Goal: Navigation & Orientation: Find specific page/section

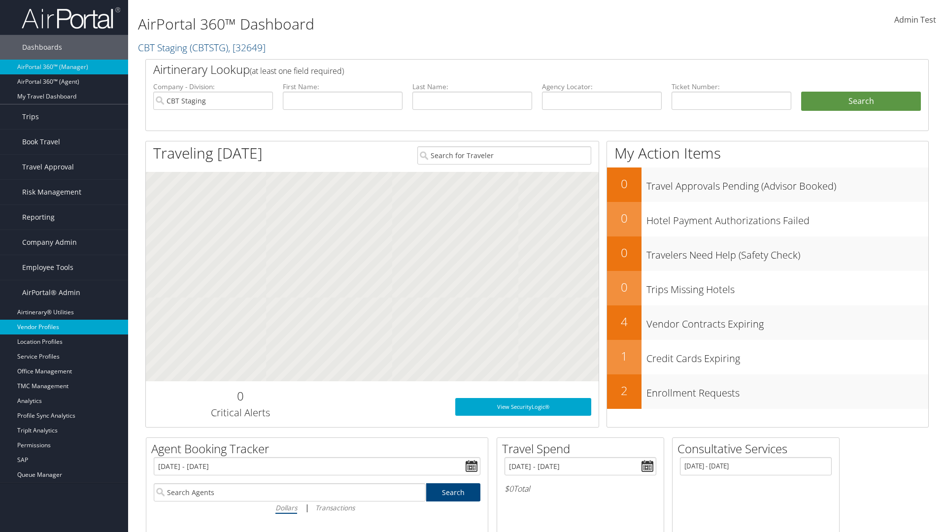
click at [64, 327] on link "Vendor Profiles" at bounding box center [64, 327] width 128 height 15
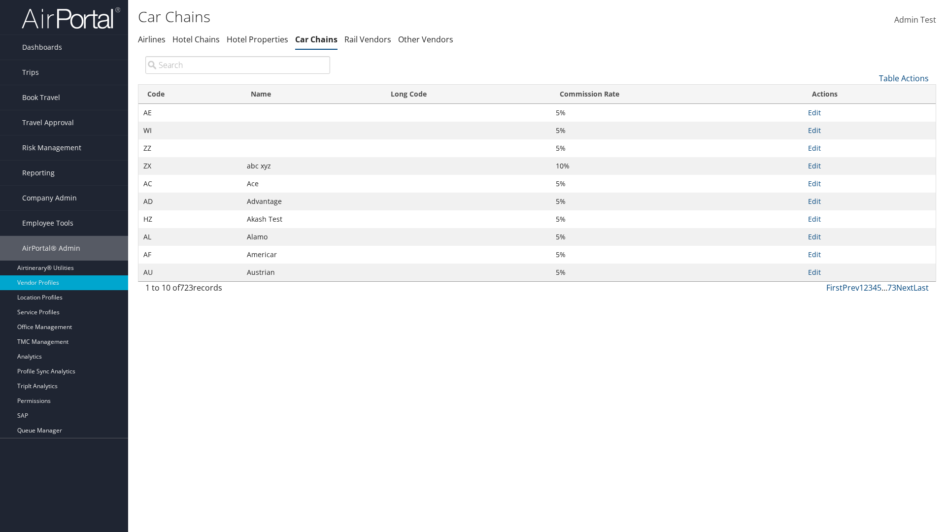
click at [311, 94] on th "Name" at bounding box center [312, 94] width 140 height 19
click at [466, 94] on th "Long Code" at bounding box center [466, 94] width 169 height 19
click at [677, 94] on th "Commission Rate" at bounding box center [677, 94] width 252 height 19
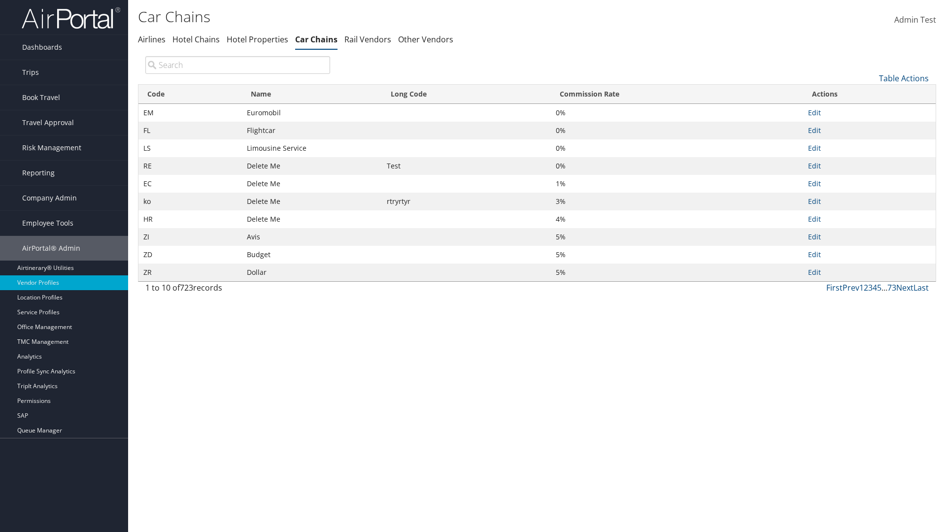
click at [677, 94] on th "Commission Rate" at bounding box center [677, 94] width 252 height 19
click at [904, 78] on link "Table Actions" at bounding box center [904, 78] width 50 height 11
click at [871, 143] on link "Page Length" at bounding box center [871, 144] width 130 height 17
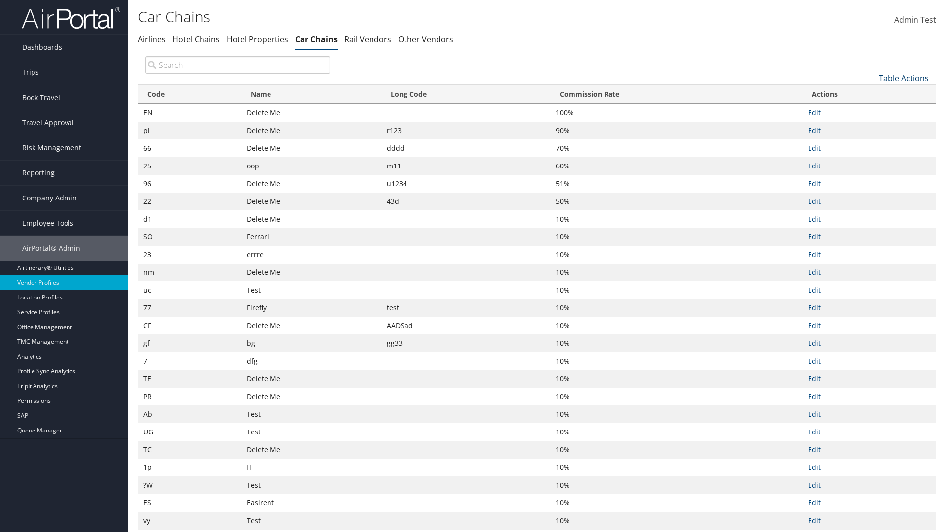
click at [904, 78] on link "Table Actions" at bounding box center [904, 78] width 50 height 11
click at [871, 143] on link "Page Length" at bounding box center [871, 144] width 130 height 17
